Goal: Transaction & Acquisition: Purchase product/service

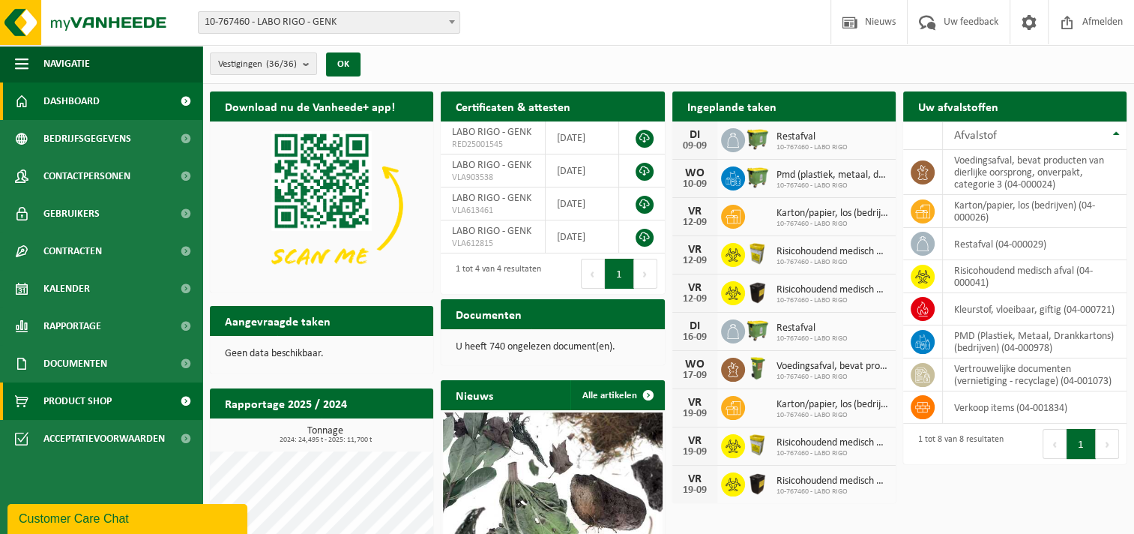
click at [76, 403] on span "Product Shop" at bounding box center [77, 400] width 68 height 37
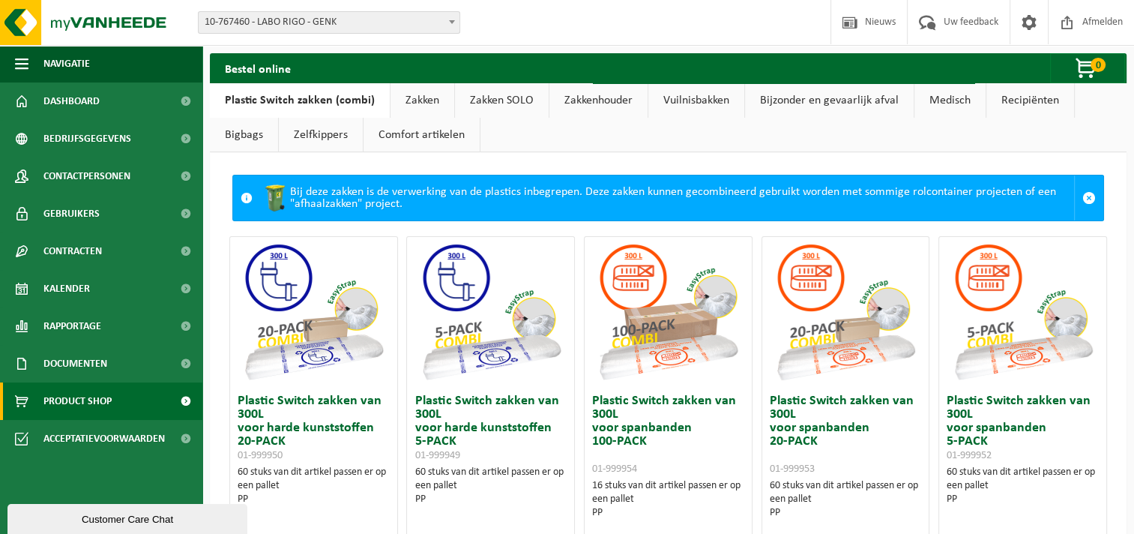
click at [828, 101] on link "Bijzonder en gevaarlijk afval" at bounding box center [829, 100] width 169 height 34
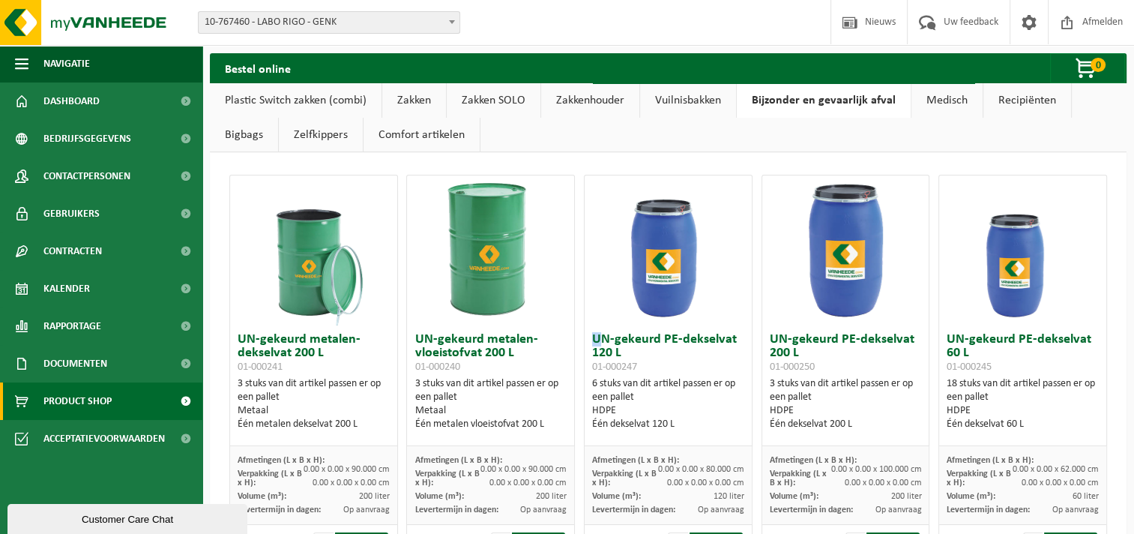
click at [593, 339] on h3 "UN-gekeurd PE-dekselvat 120 L 01-000247" at bounding box center [668, 353] width 152 height 40
